Goal: Information Seeking & Learning: Learn about a topic

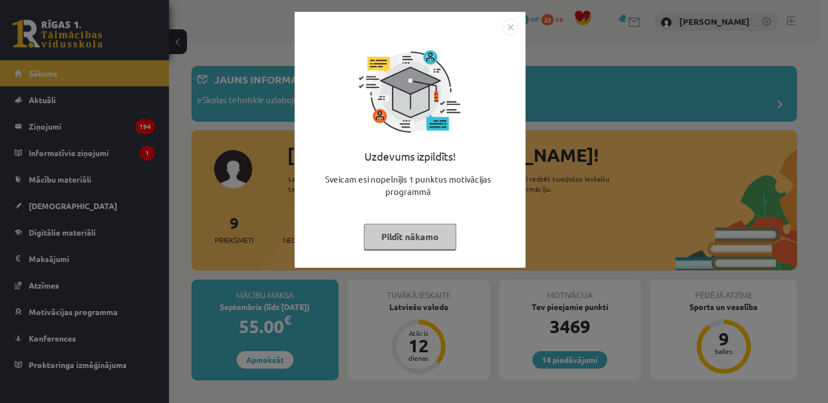
click at [507, 26] on img "Close" at bounding box center [510, 27] width 17 height 17
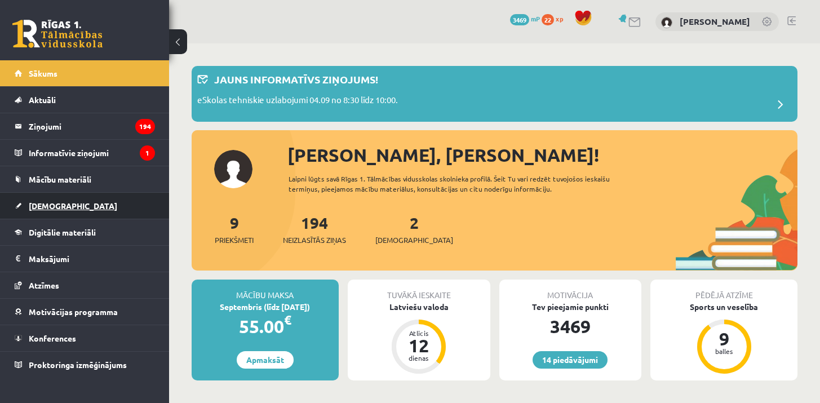
click at [117, 198] on link "[DEMOGRAPHIC_DATA]" at bounding box center [85, 206] width 140 height 26
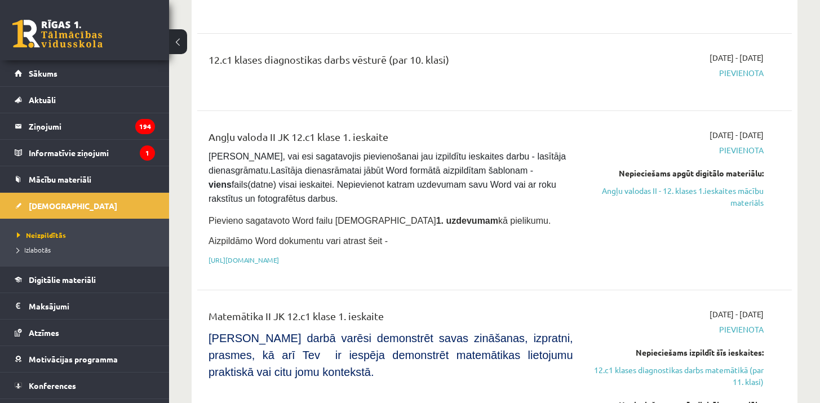
scroll to position [389, 0]
click at [65, 178] on span "Mācību materiāli" at bounding box center [60, 179] width 63 height 10
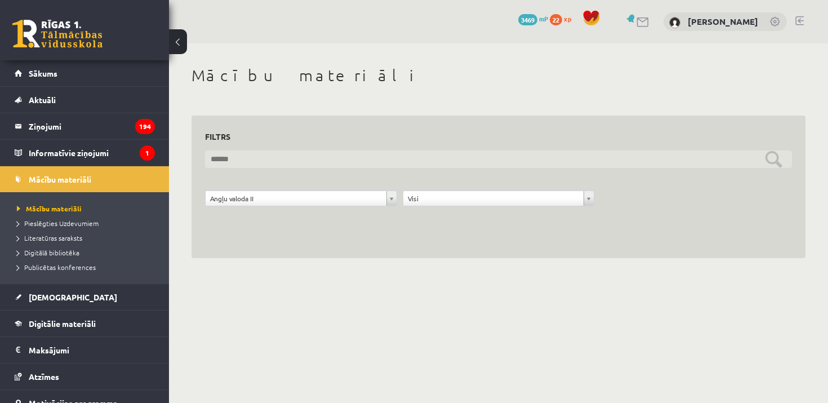
click at [296, 158] on input "text" at bounding box center [498, 158] width 587 height 17
type input "**********"
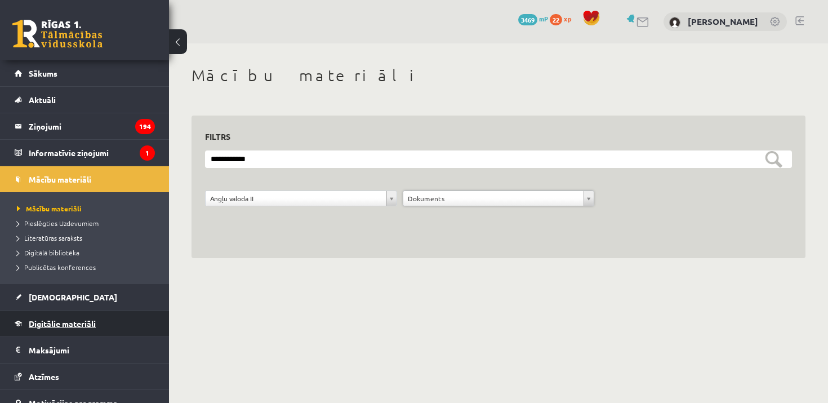
click at [89, 329] on link "Digitālie materiāli" at bounding box center [85, 323] width 140 height 26
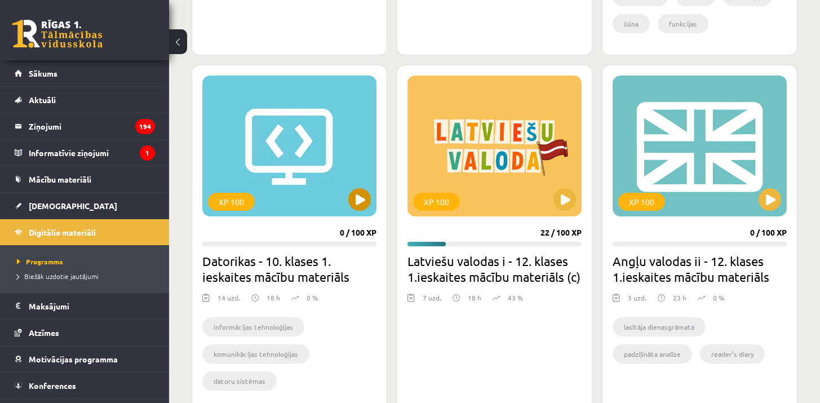
scroll to position [983, 0]
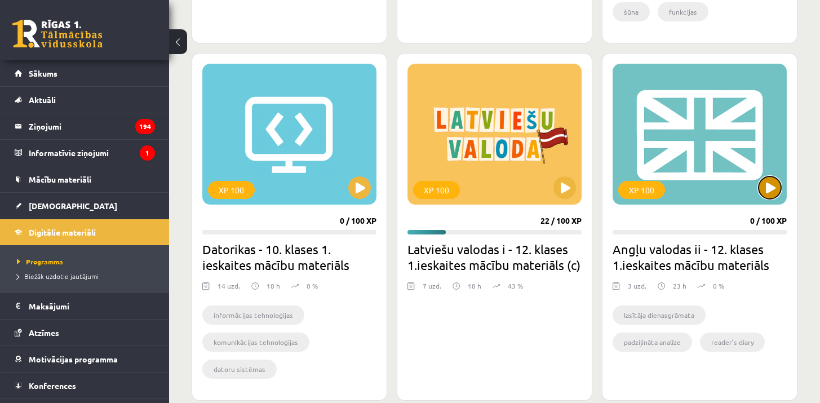
click at [771, 192] on button at bounding box center [769, 187] width 23 height 23
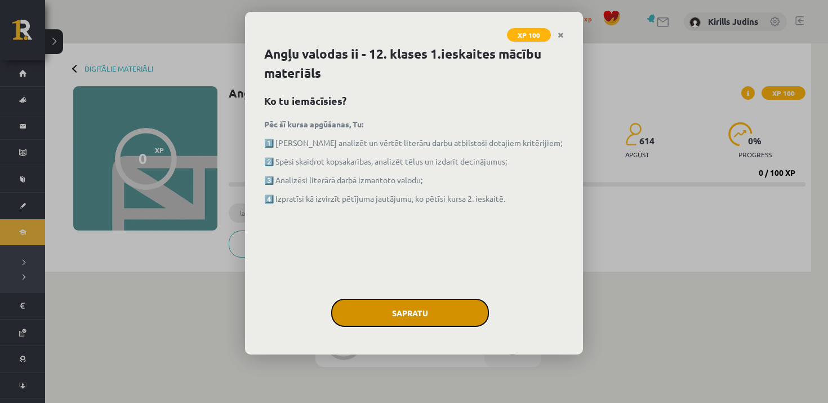
click at [410, 318] on button "Sapratu" at bounding box center [410, 313] width 158 height 28
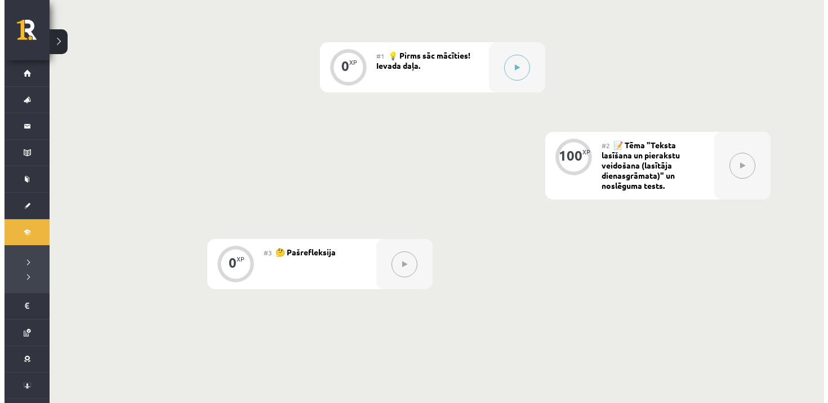
scroll to position [272, 0]
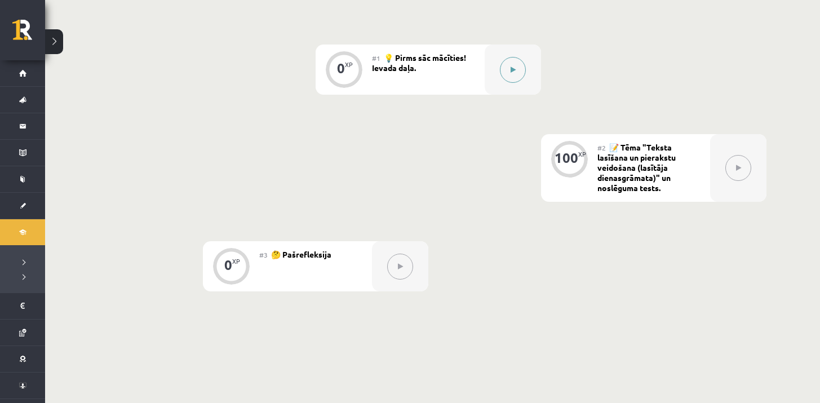
click at [521, 68] on button at bounding box center [513, 70] width 26 height 26
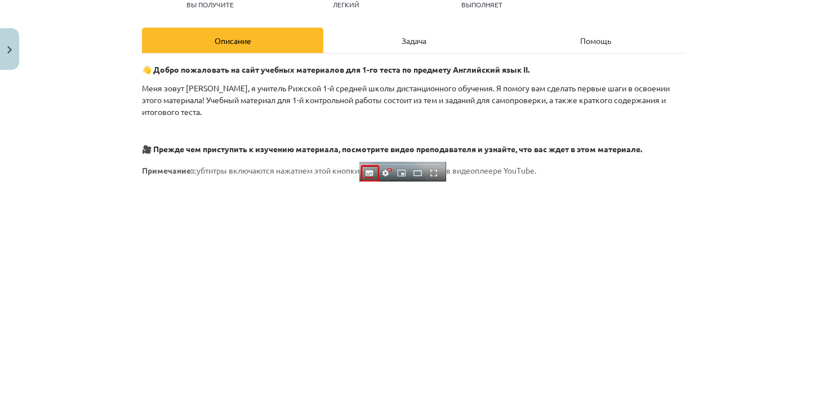
scroll to position [18, 0]
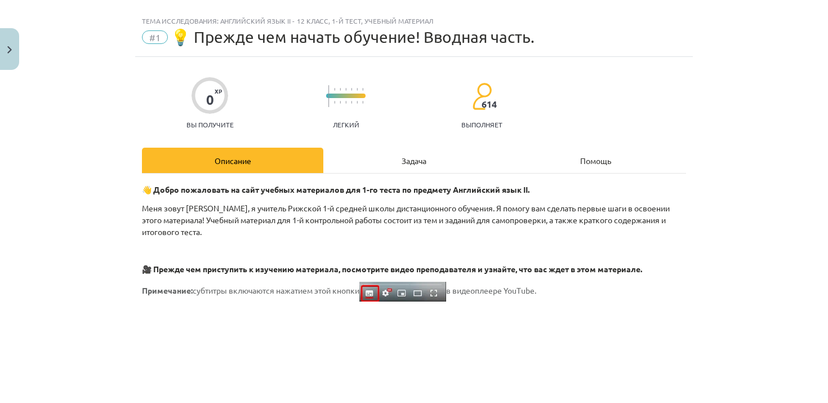
click at [406, 158] on font "Задача" at bounding box center [414, 161] width 25 height 10
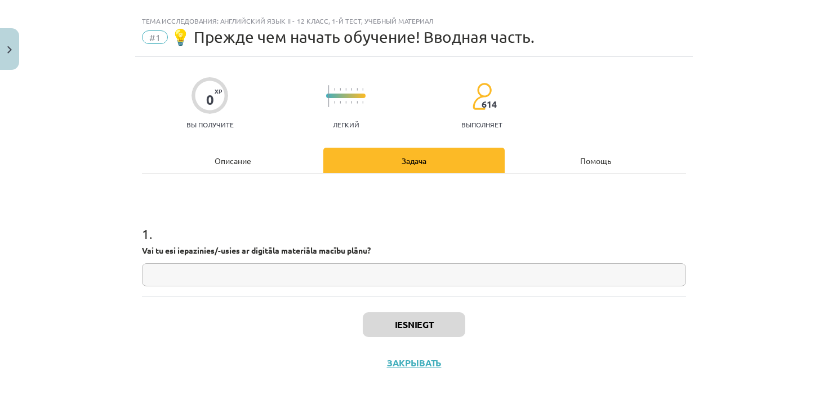
scroll to position [25, 0]
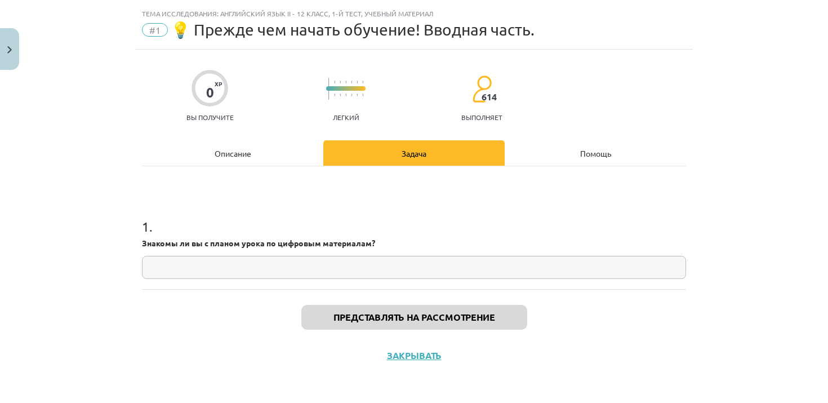
click at [516, 157] on div "Помощь" at bounding box center [595, 152] width 181 height 25
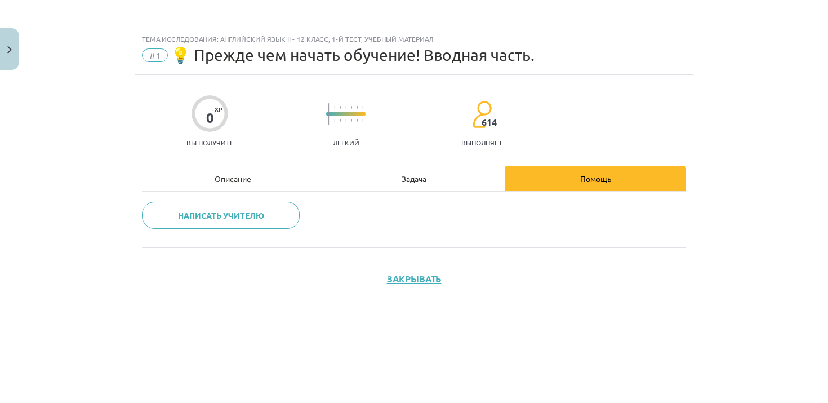
click at [418, 179] on font "Задача" at bounding box center [414, 179] width 25 height 10
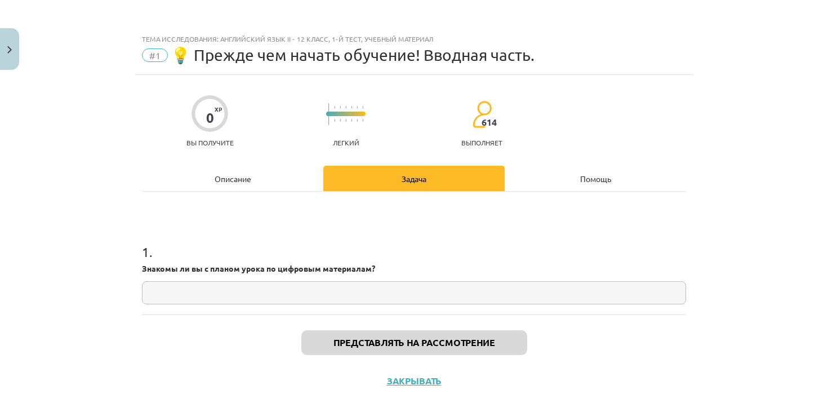
click at [285, 187] on div "Описание" at bounding box center [232, 178] width 181 height 25
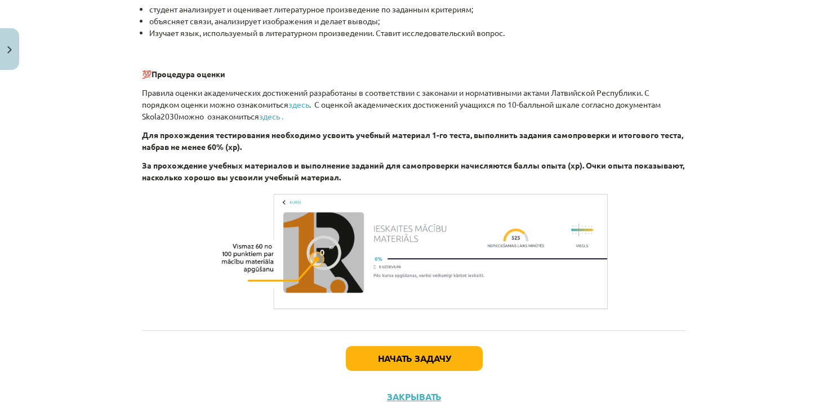
scroll to position [767, 0]
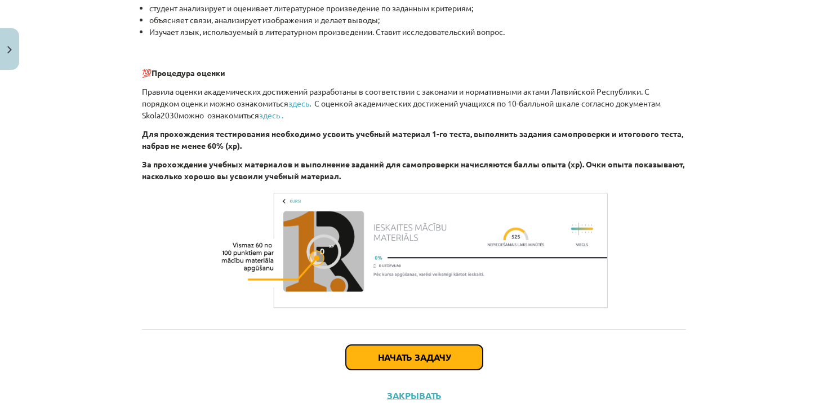
click at [432, 352] on font "Начать задачу" at bounding box center [414, 357] width 73 height 12
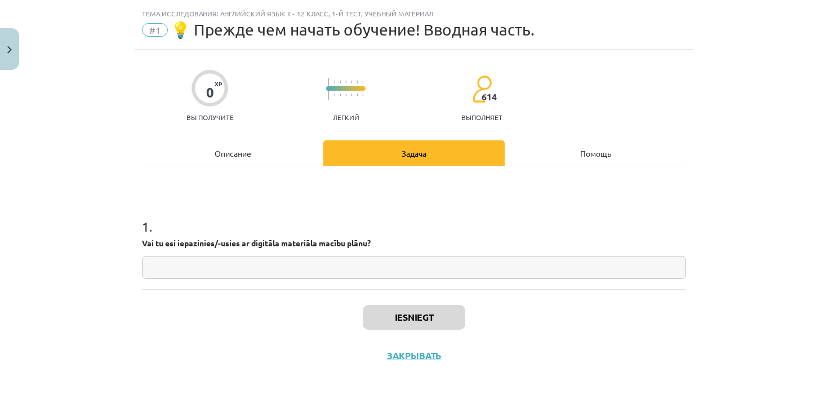
scroll to position [25, 0]
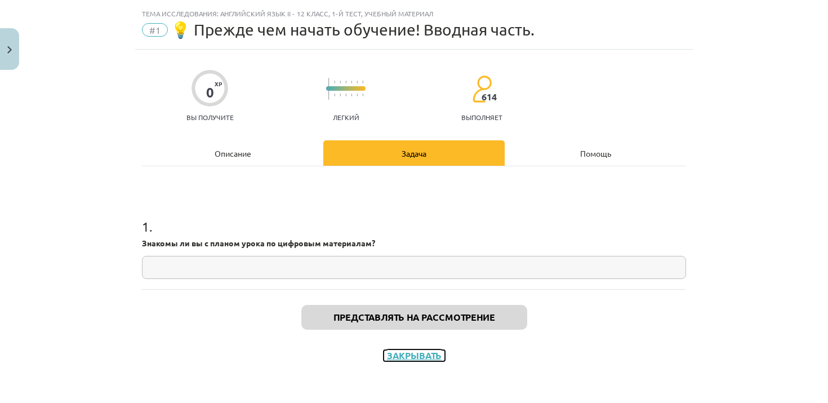
click at [419, 355] on font "Закрывать" at bounding box center [414, 355] width 55 height 12
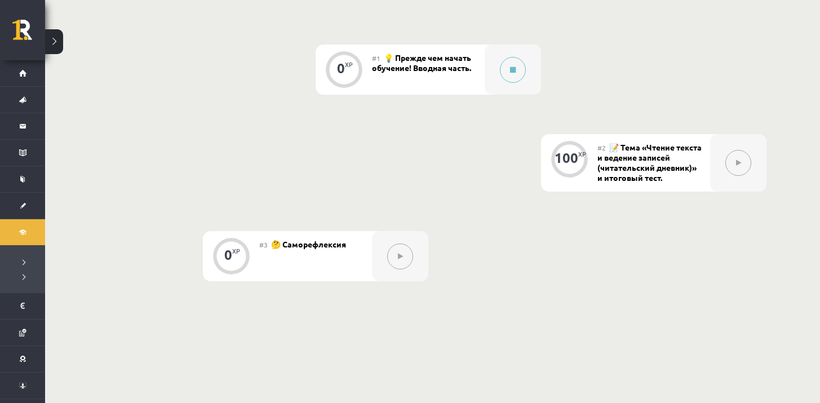
click at [718, 164] on div at bounding box center [738, 162] width 56 height 57
click at [730, 161] on button at bounding box center [738, 163] width 26 height 26
click at [522, 83] on div at bounding box center [513, 70] width 56 height 50
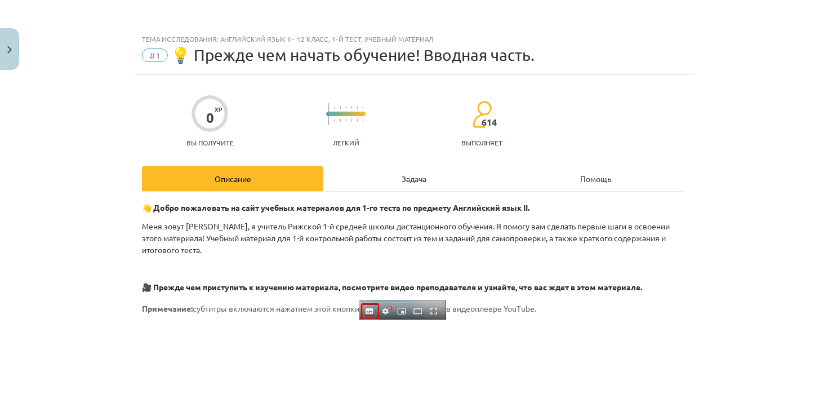
click at [410, 179] on font "Задача" at bounding box center [414, 179] width 25 height 10
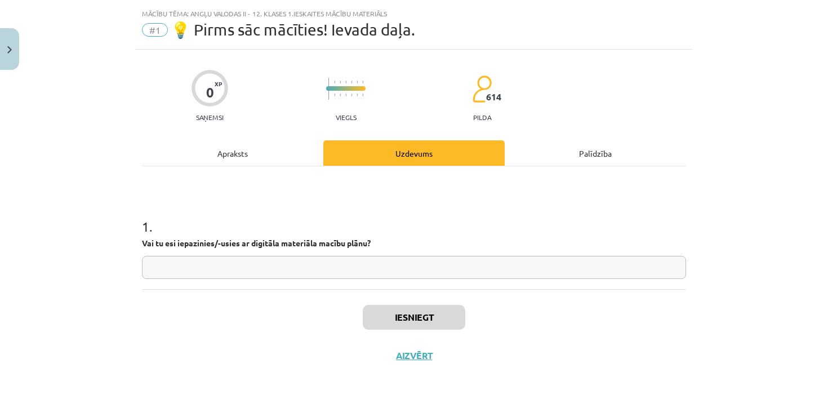
scroll to position [272, 0]
click at [403, 265] on input "text" at bounding box center [414, 267] width 544 height 23
type input "**"
click at [410, 320] on button "Iesniegt" at bounding box center [414, 317] width 103 height 25
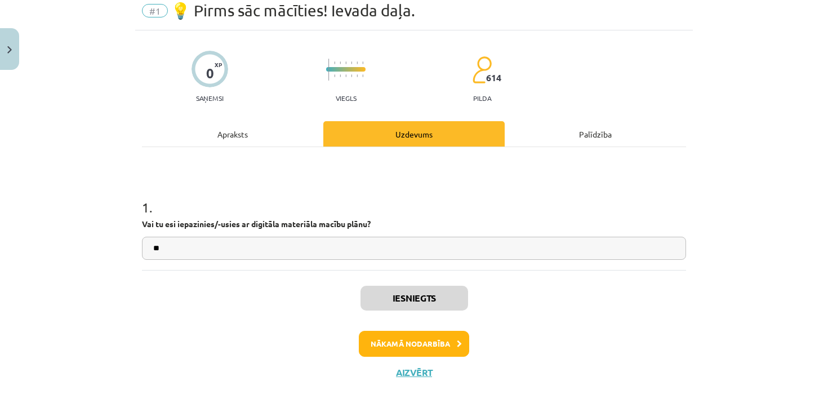
scroll to position [45, 0]
click at [457, 346] on icon at bounding box center [459, 343] width 5 height 7
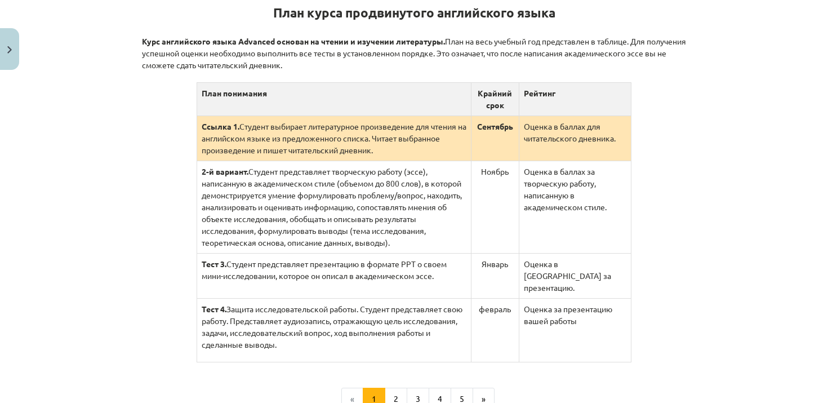
scroll to position [237, 0]
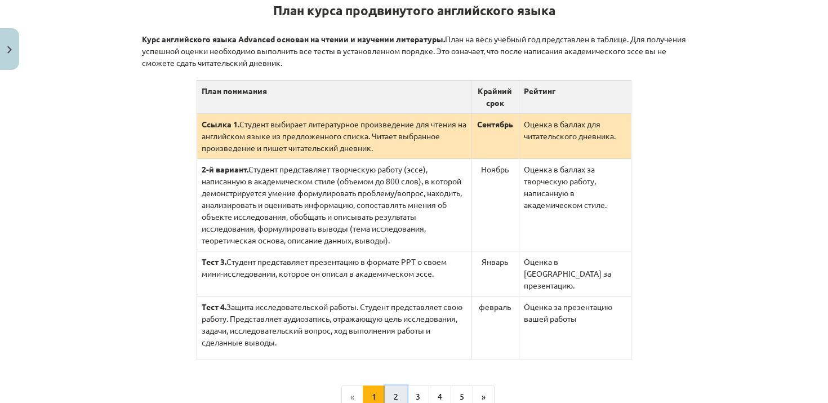
click at [395, 385] on button "2" at bounding box center [396, 396] width 23 height 23
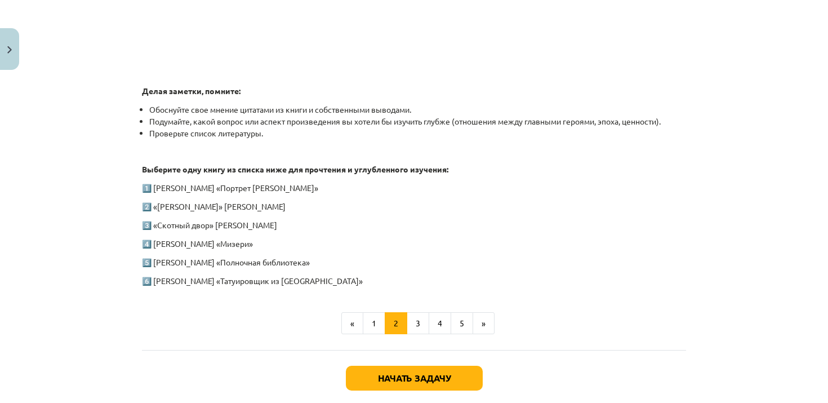
scroll to position [523, 0]
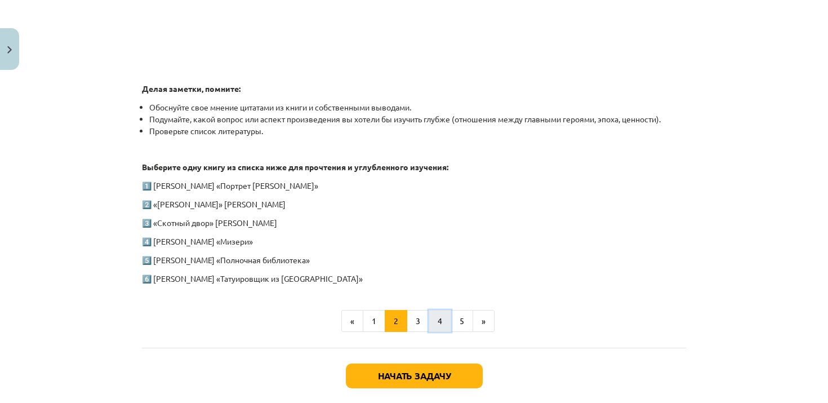
click at [436, 312] on button "4" at bounding box center [440, 321] width 23 height 23
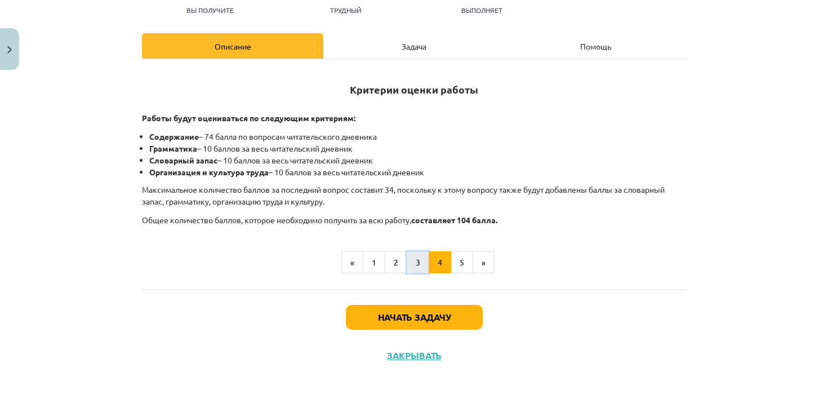
click at [416, 258] on button "3" at bounding box center [418, 262] width 23 height 23
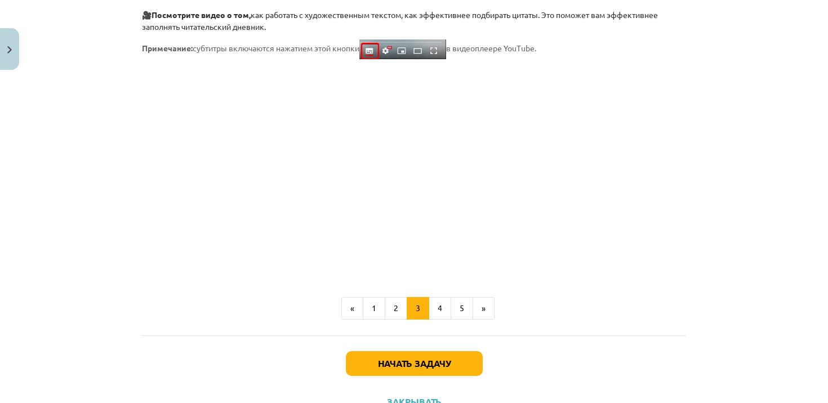
scroll to position [942, 0]
click at [387, 312] on button "2" at bounding box center [396, 307] width 23 height 23
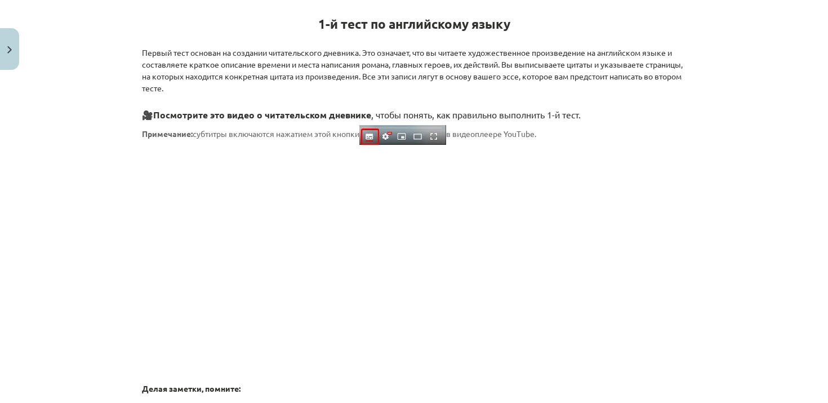
scroll to position [224, 0]
